Goal: Task Accomplishment & Management: Complete application form

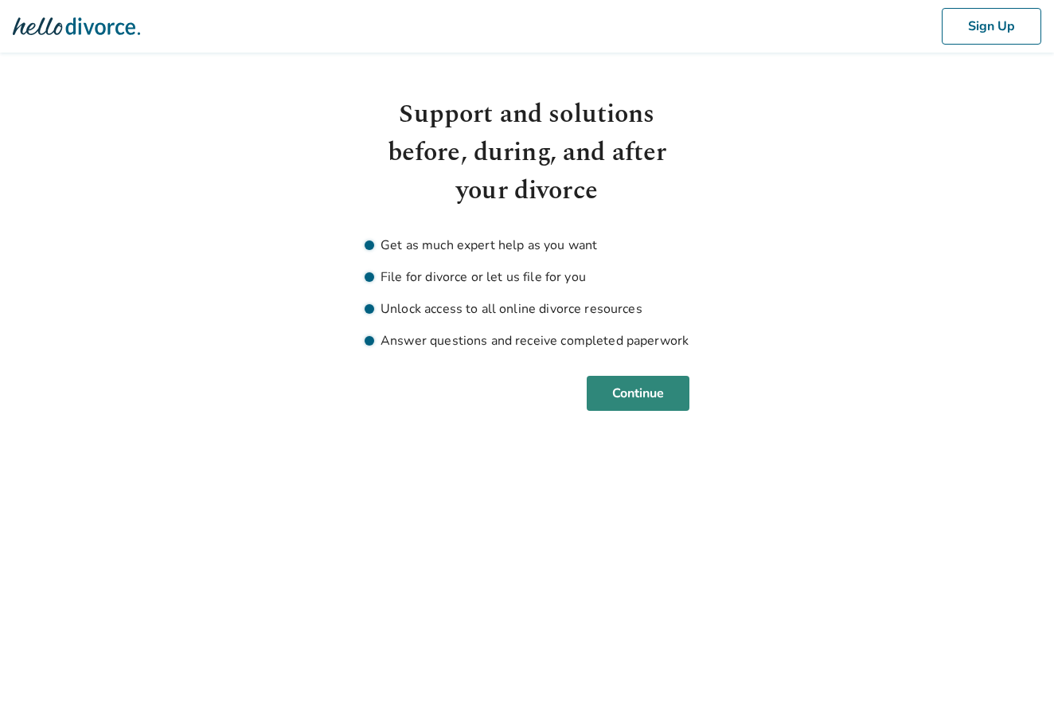
click at [638, 396] on button "Continue" at bounding box center [637, 393] width 103 height 35
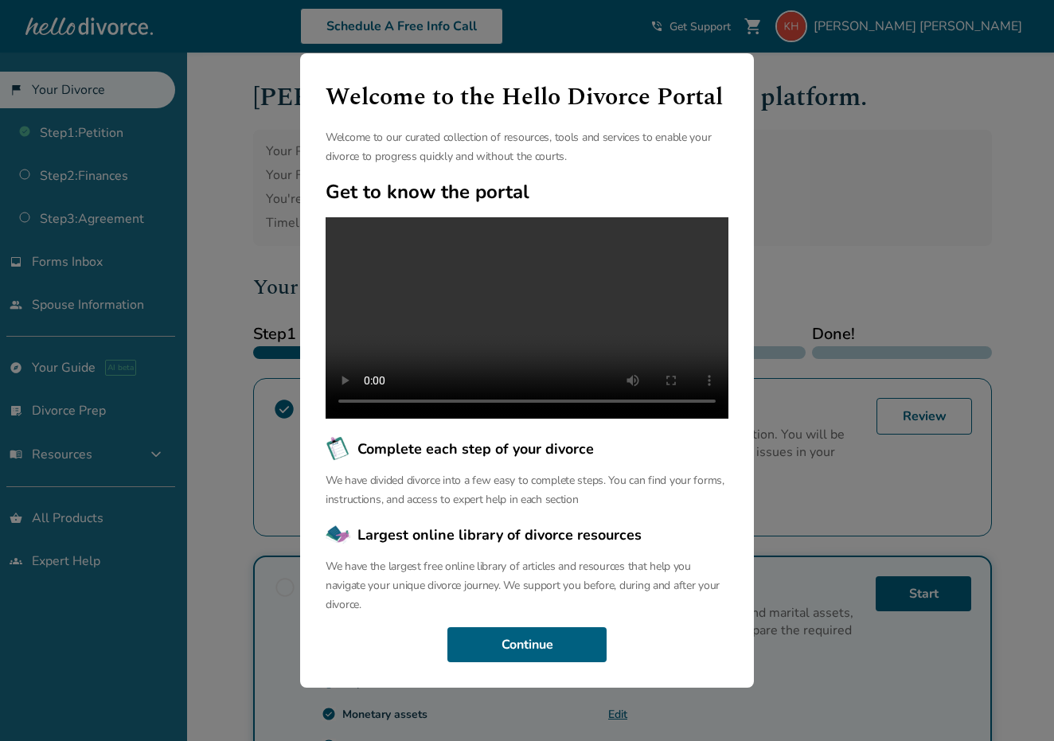
click at [842, 232] on div "Welcome to the Hello Divorce Portal Welcome to our curated collection of resour…" at bounding box center [527, 370] width 1054 height 741
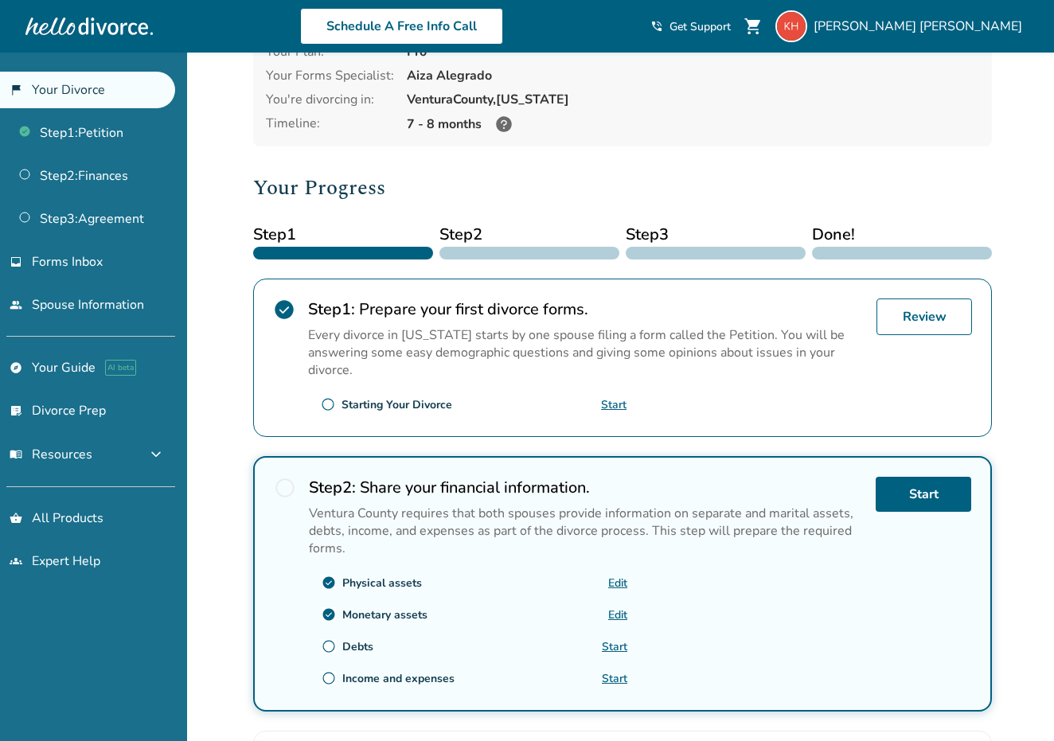
scroll to position [111, 0]
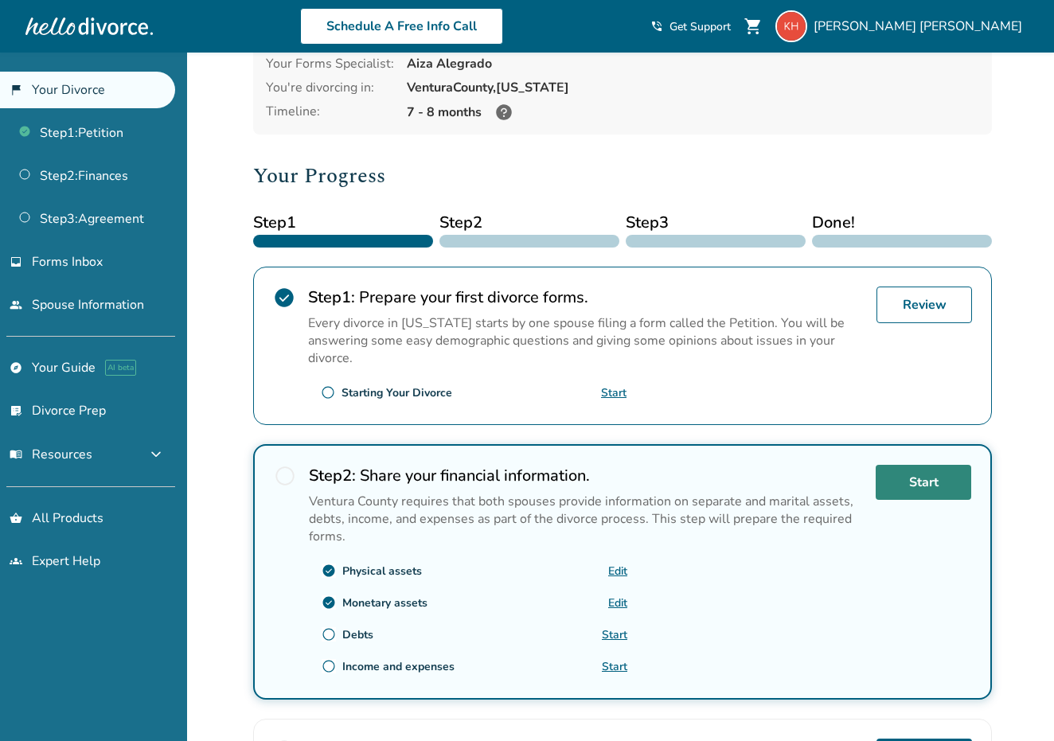
click at [922, 465] on link "Start" at bounding box center [922, 482] width 95 height 35
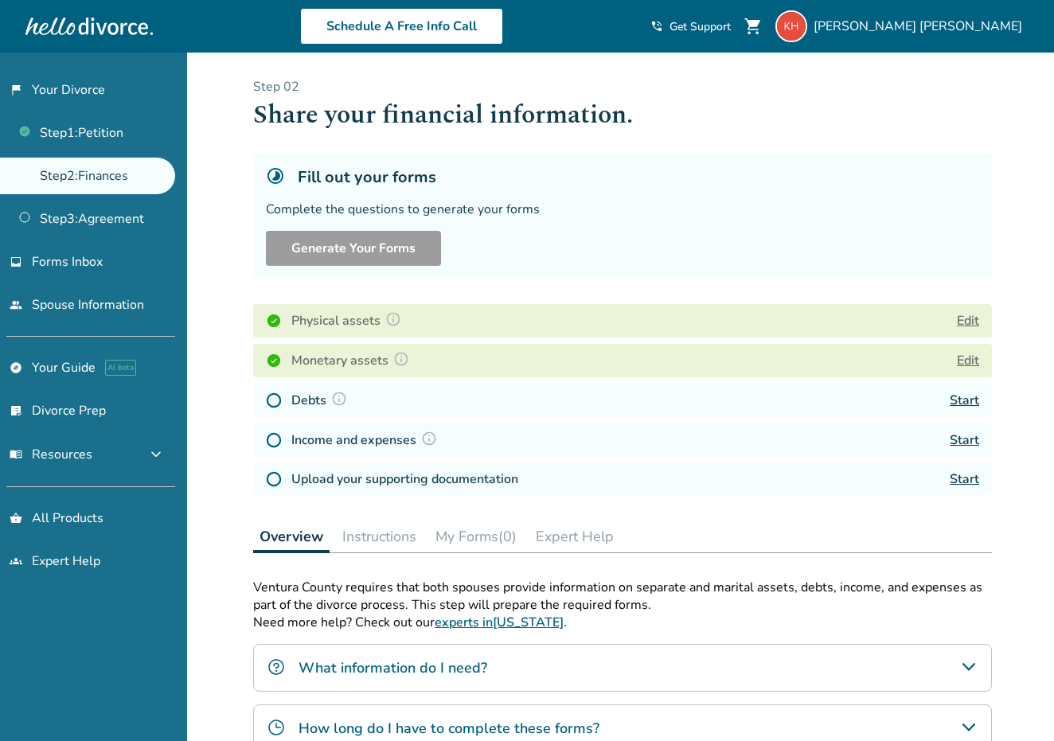
click at [761, 166] on div "Fill out your forms" at bounding box center [622, 176] width 713 height 21
click at [961, 311] on button "Edit" at bounding box center [967, 320] width 22 height 19
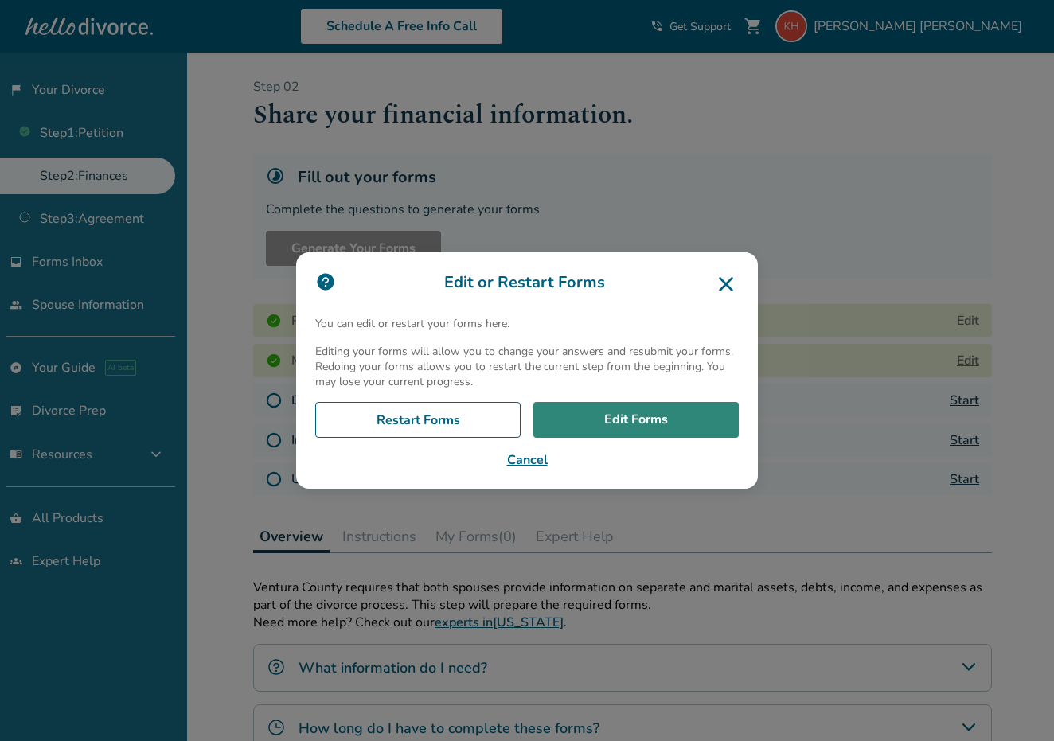
click at [602, 421] on link "Edit Forms" at bounding box center [635, 420] width 205 height 37
click at [726, 288] on icon at bounding box center [726, 284] width 14 height 14
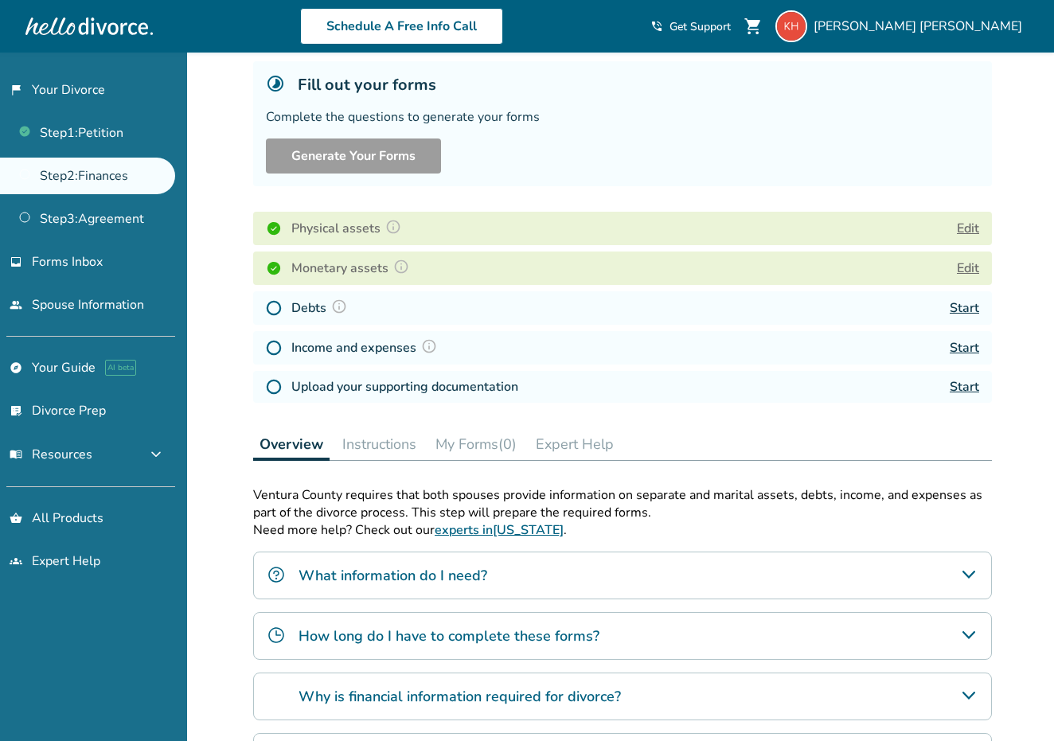
scroll to position [107, 0]
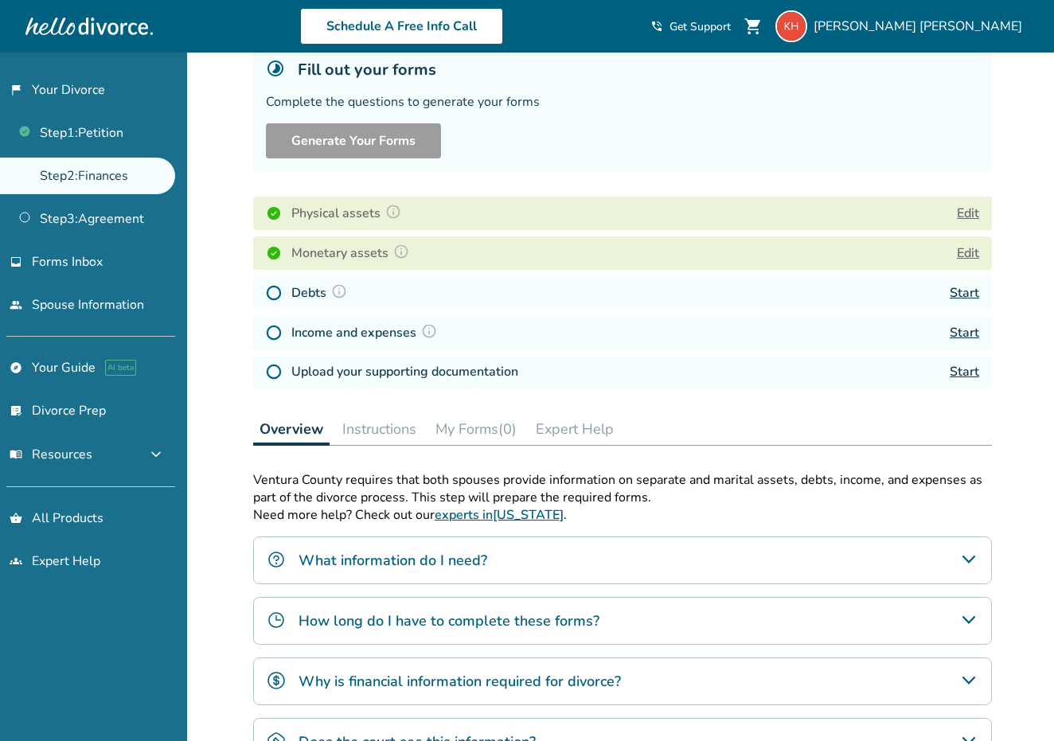
click at [1035, 278] on div "Added to cart Step 0 2 Share your financial information. Fill out your forms Co…" at bounding box center [527, 460] width 1054 height 1030
click at [963, 284] on link "Start" at bounding box center [963, 293] width 29 height 18
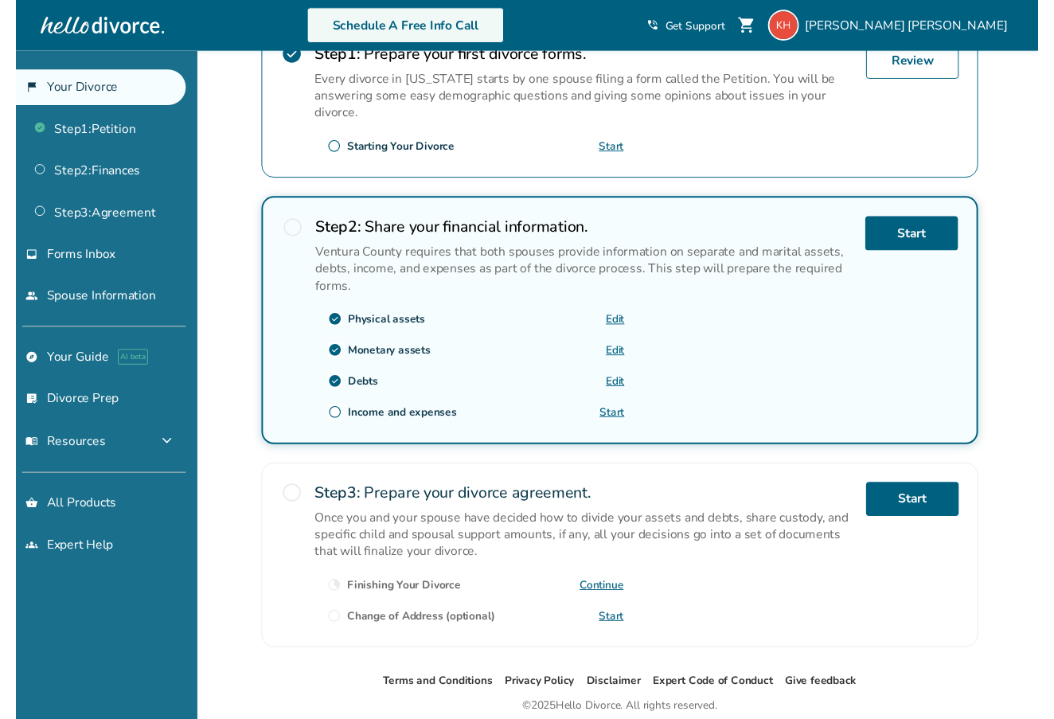
scroll to position [358, 0]
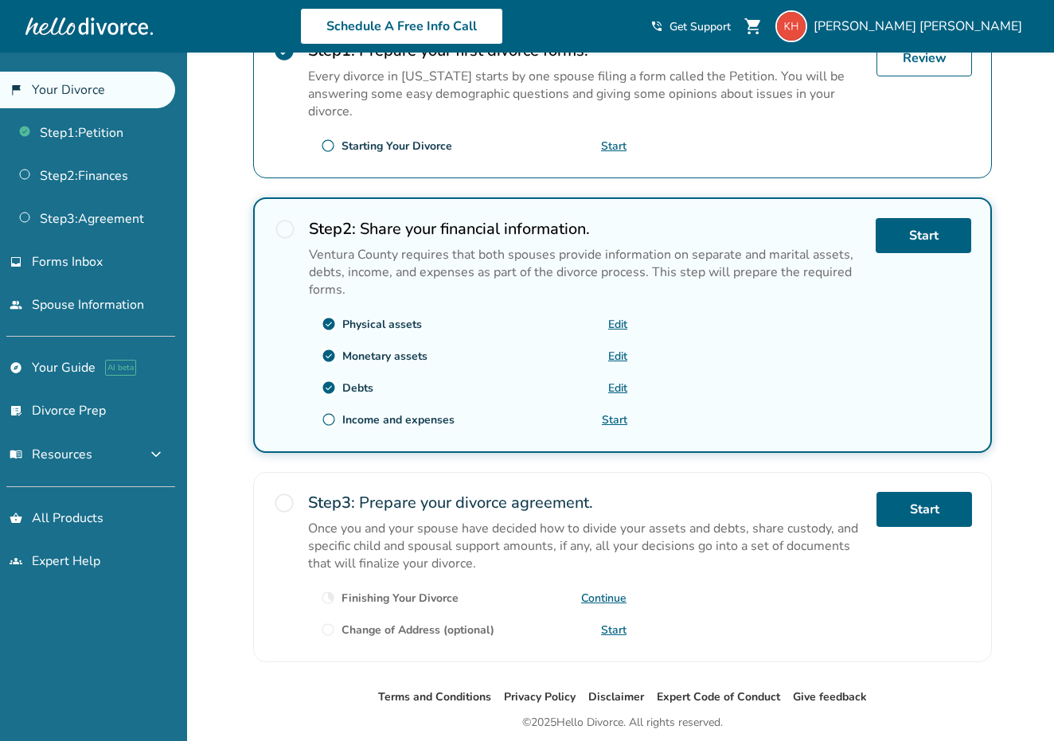
click at [627, 412] on link "Start" at bounding box center [614, 419] width 25 height 15
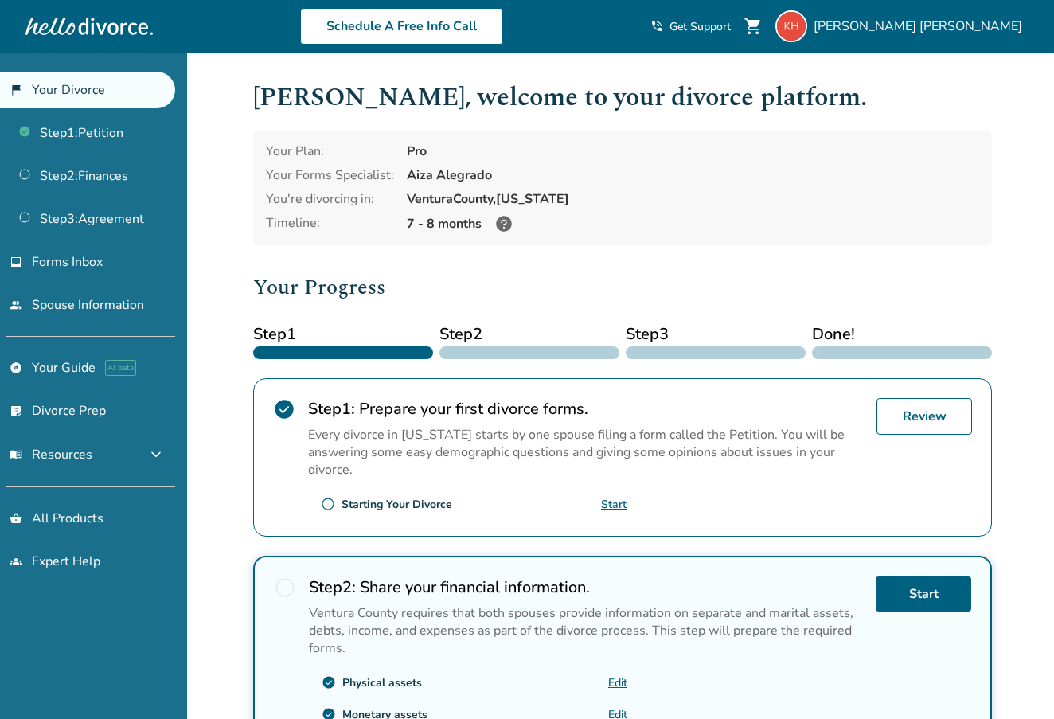
scroll to position [57, 0]
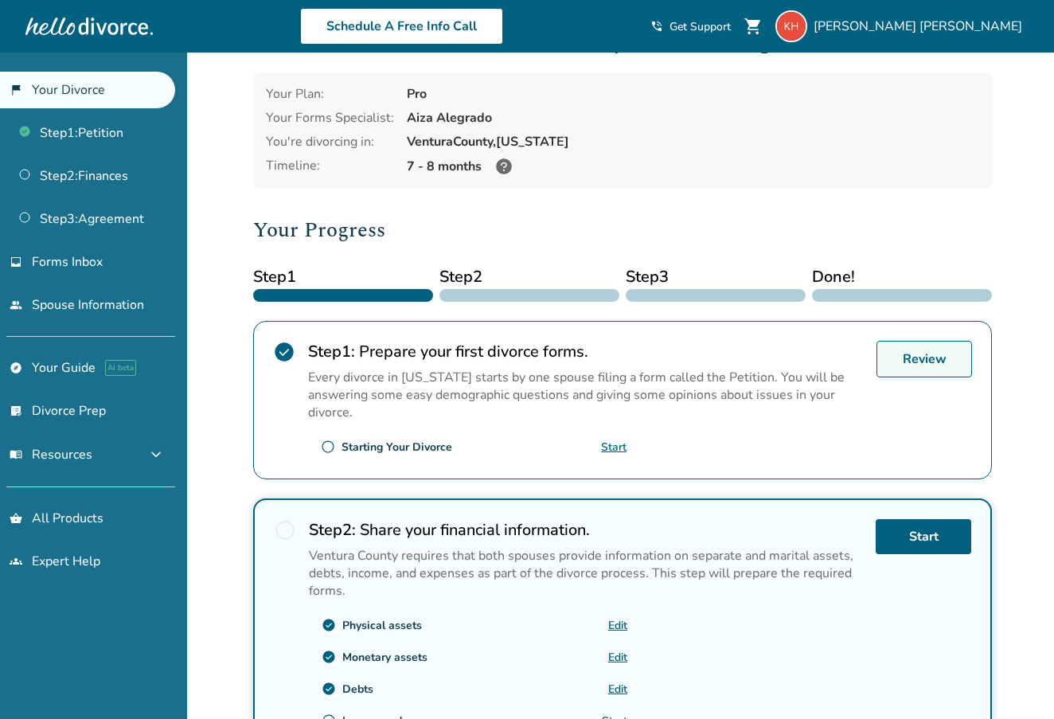
click at [914, 341] on link "Review" at bounding box center [923, 359] width 95 height 37
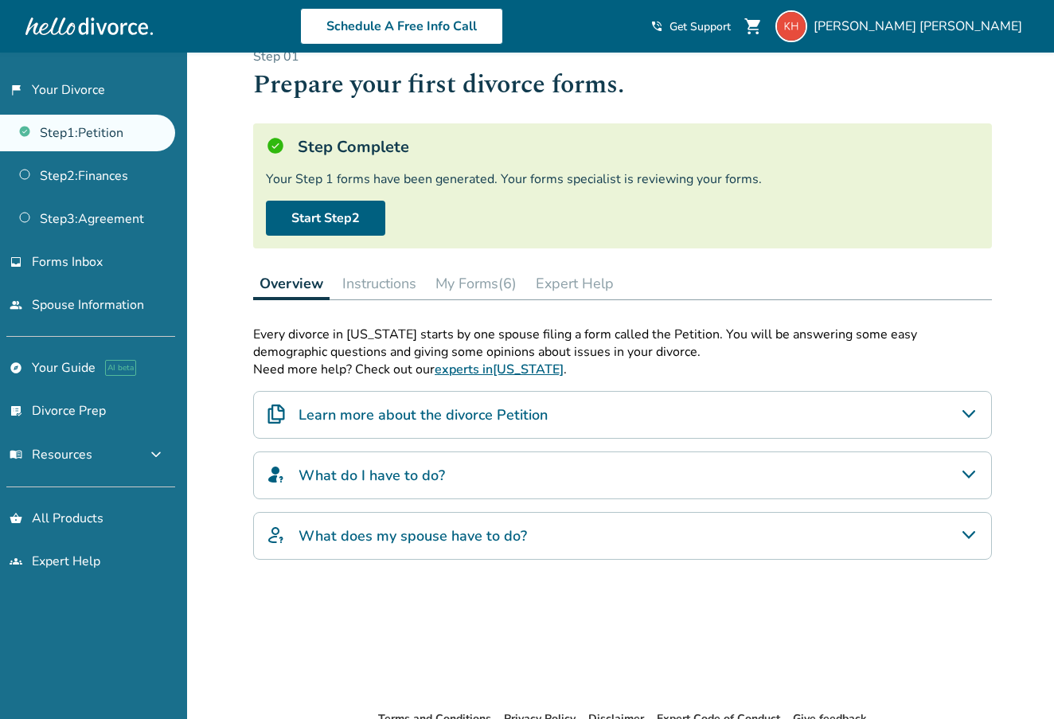
scroll to position [18, 0]
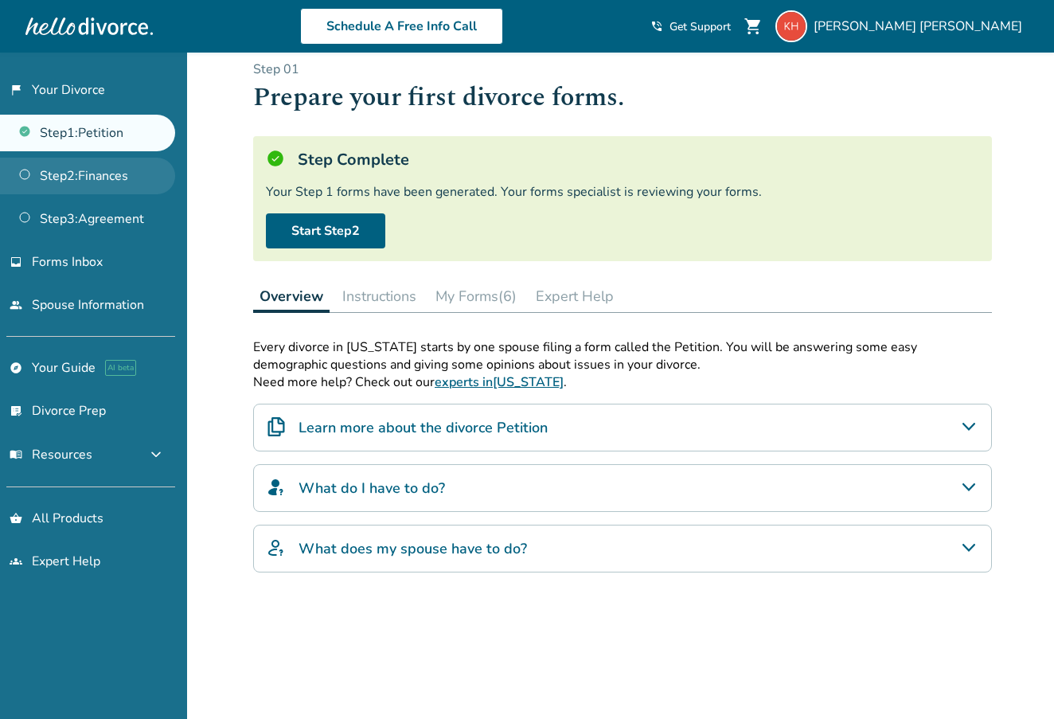
click at [63, 169] on link "Step 2 : Finances" at bounding box center [87, 176] width 175 height 37
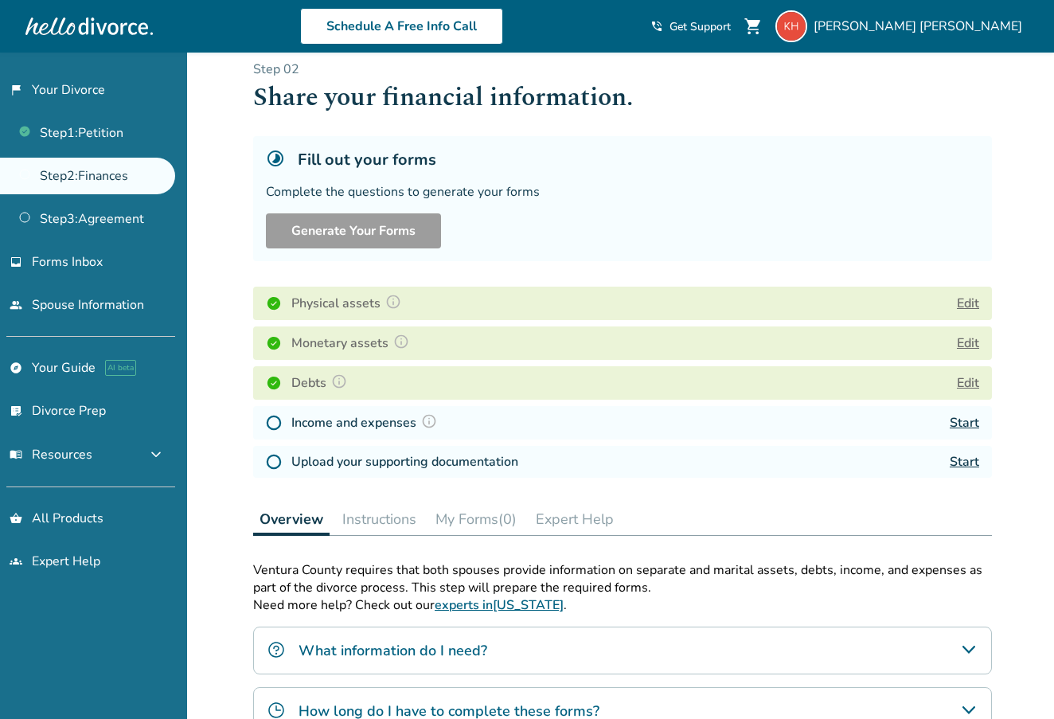
click at [964, 414] on link "Start" at bounding box center [963, 423] width 29 height 18
